Goal: Information Seeking & Learning: Learn about a topic

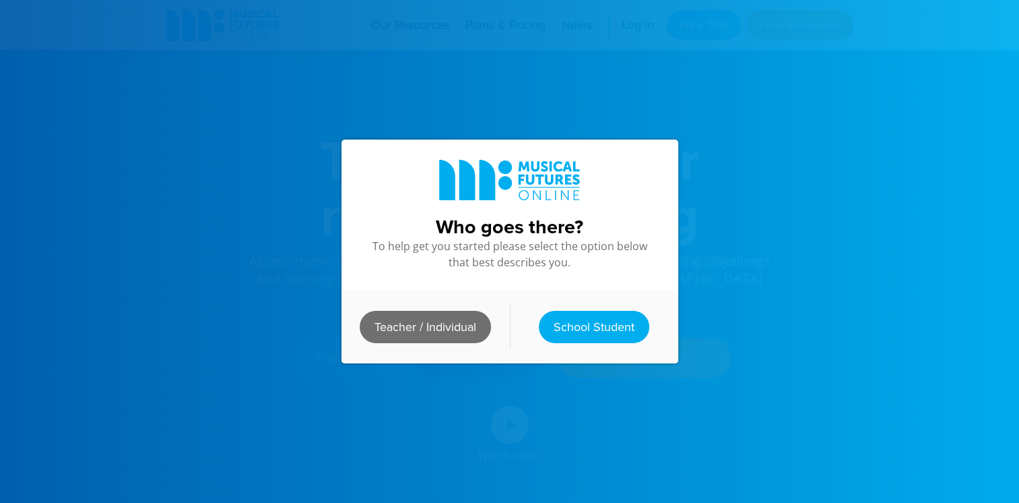
click at [414, 320] on link "Teacher / Individual" at bounding box center [425, 327] width 131 height 32
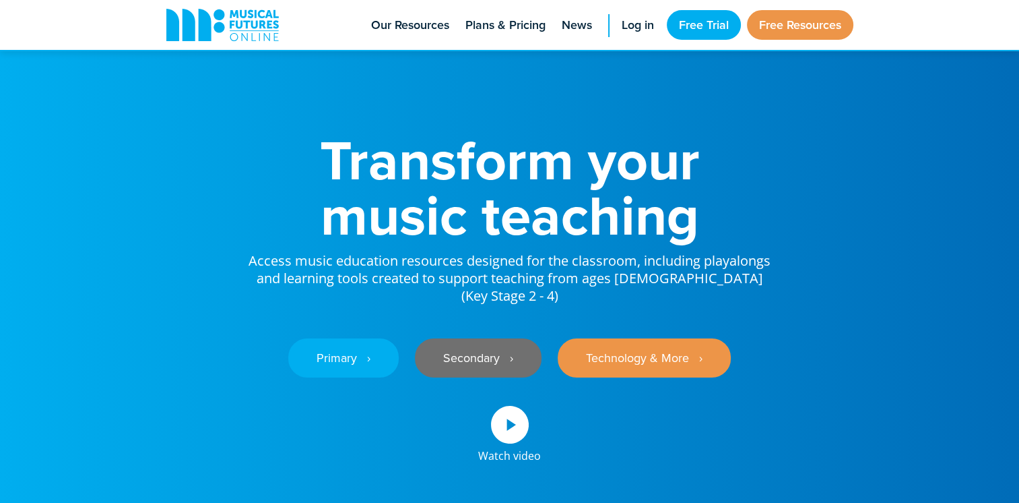
click at [498, 348] on link "Secondary ‎‏‏‎ ‎ ›" at bounding box center [478, 357] width 127 height 39
click at [399, 28] on span "Our Resources" at bounding box center [410, 25] width 78 height 18
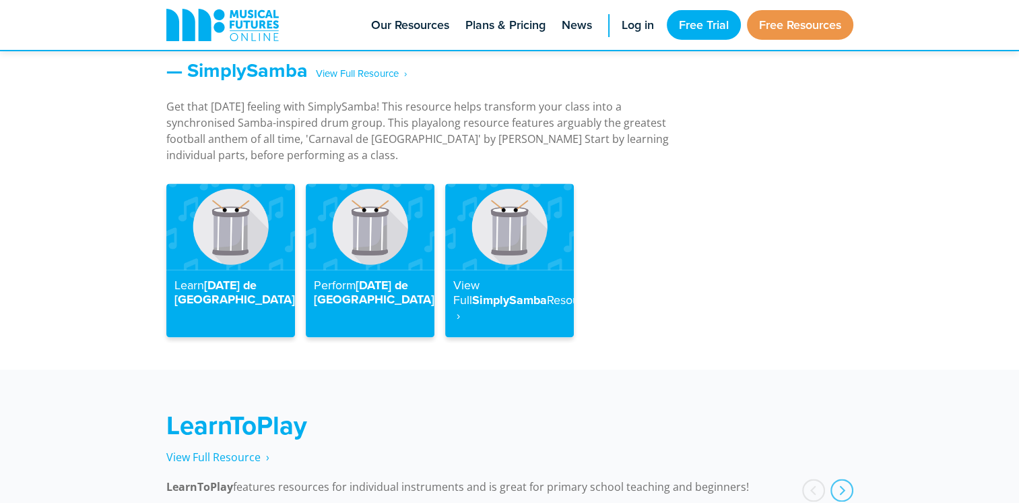
scroll to position [1825, 0]
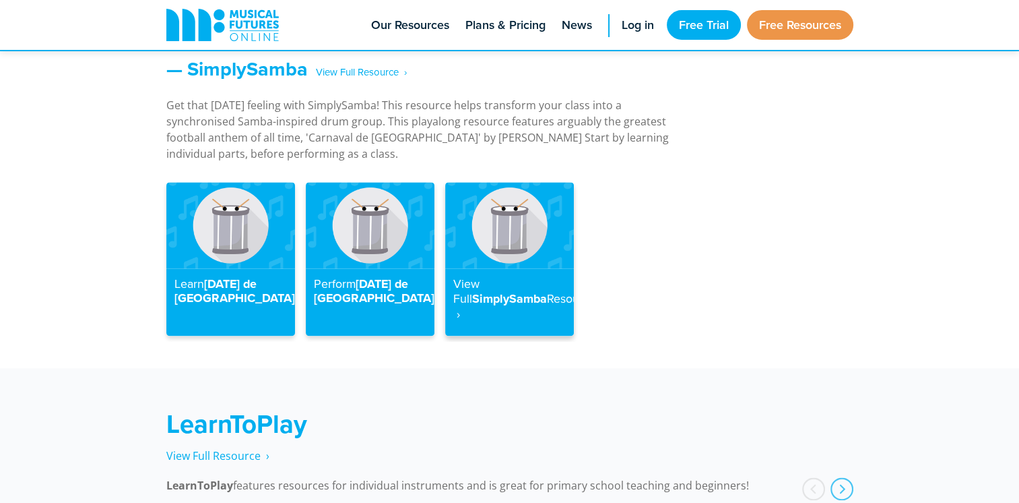
click at [480, 275] on strong "View Full" at bounding box center [466, 291] width 26 height 32
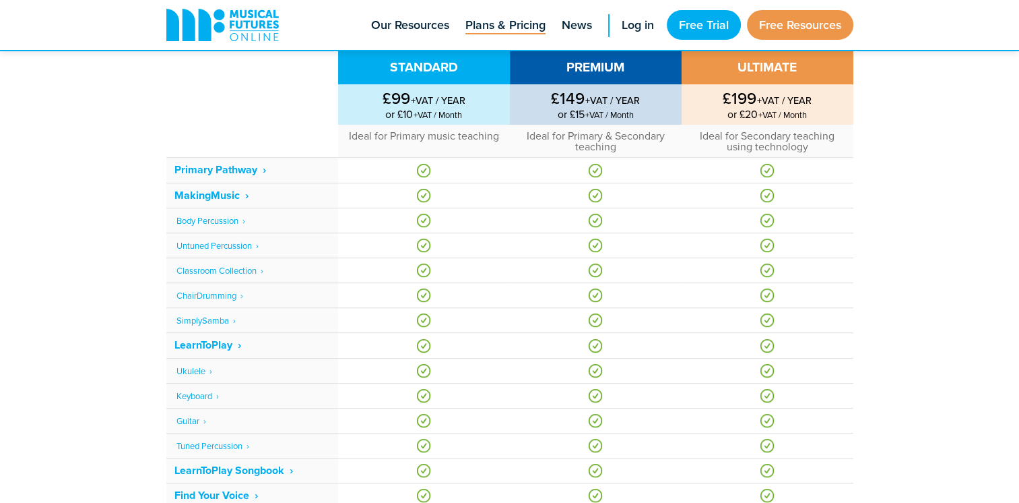
scroll to position [581, 0]
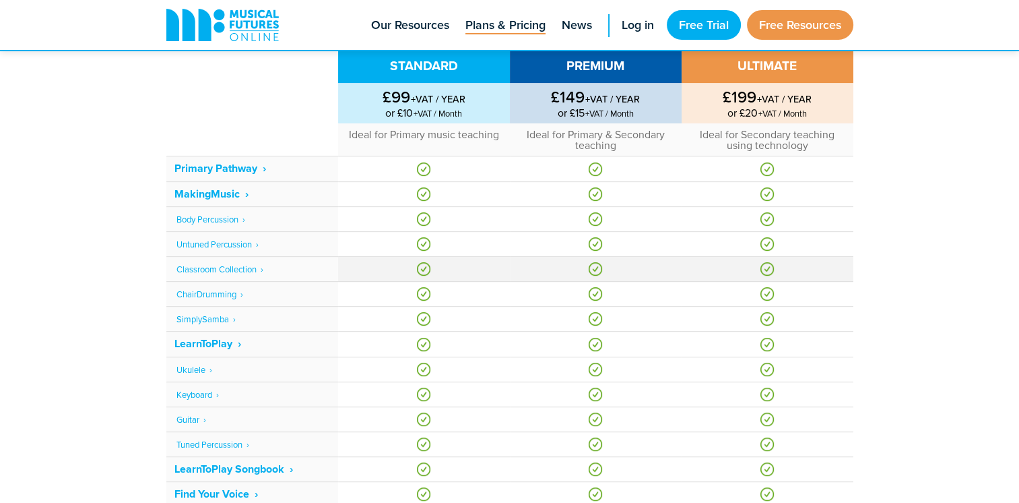
click at [241, 266] on link "Classroom Collection ‎ ›" at bounding box center [220, 269] width 87 height 12
